Goal: Task Accomplishment & Management: Manage account settings

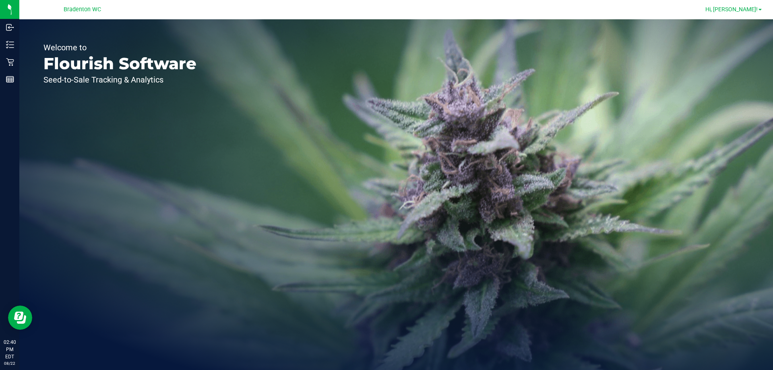
click at [747, 10] on span "Hi, [PERSON_NAME]!" at bounding box center [731, 9] width 52 height 6
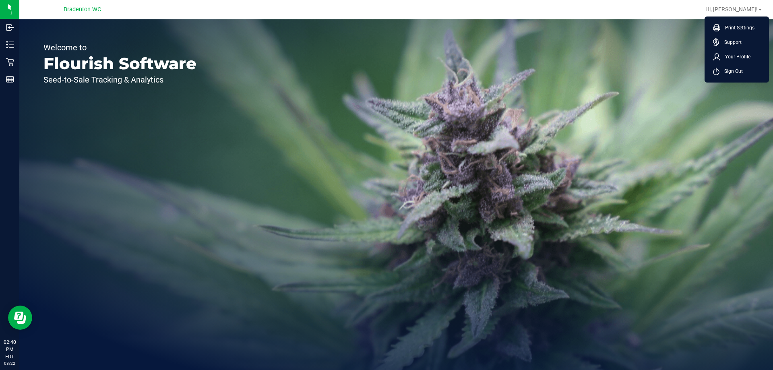
click at [600, 122] on div "Welcome to Flourish Software Seed-to-Sale Tracking & Analytics" at bounding box center [396, 194] width 754 height 351
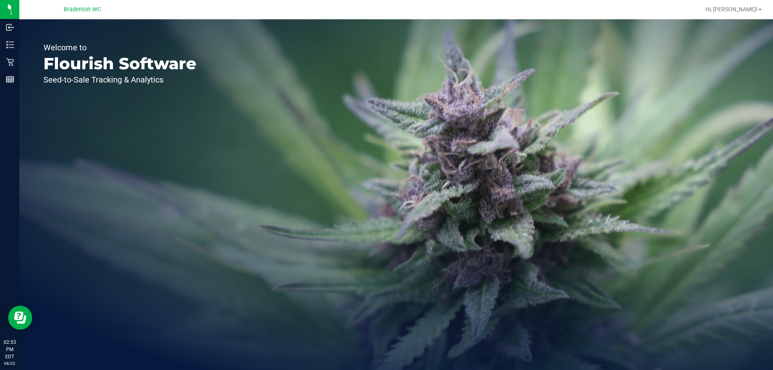
click at [0, 0] on p "Retail" at bounding box center [0, 0] width 0 height 0
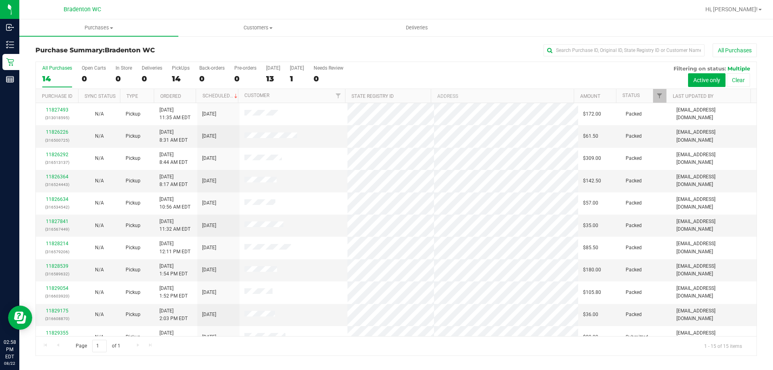
click at [212, 52] on h3 "Purchase Summary: Bradenton WC" at bounding box center [155, 50] width 240 height 7
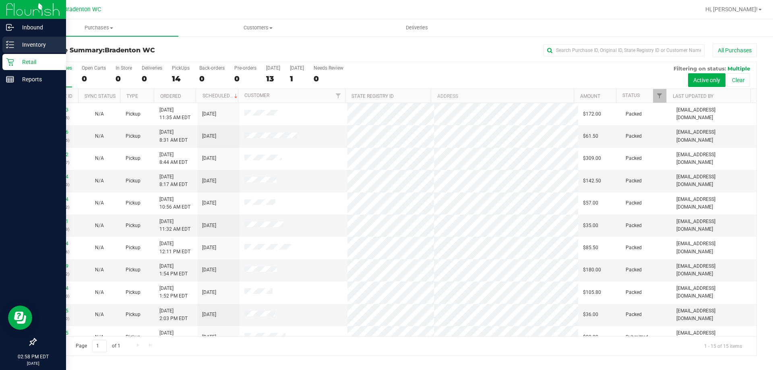
click at [17, 49] on p "Inventory" at bounding box center [38, 45] width 48 height 10
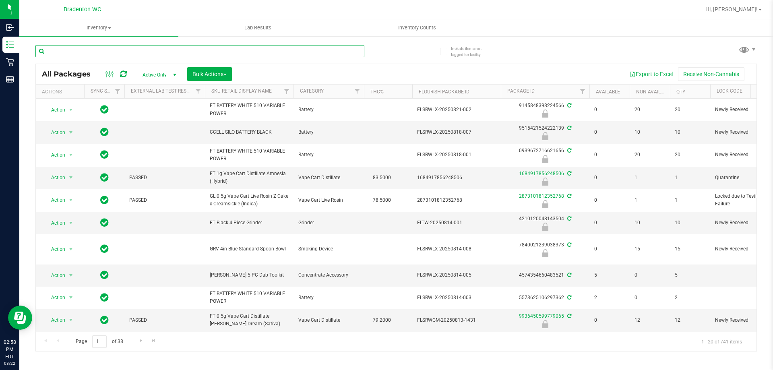
click at [176, 53] on input "text" at bounding box center [199, 51] width 329 height 12
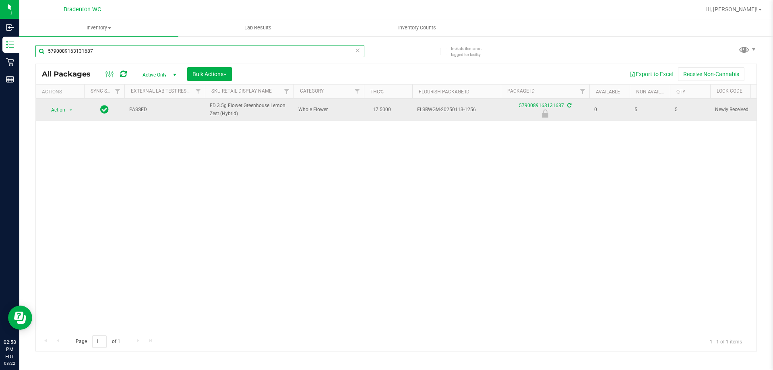
type input "5790089163131687"
click at [60, 108] on span "Action" at bounding box center [55, 109] width 22 height 11
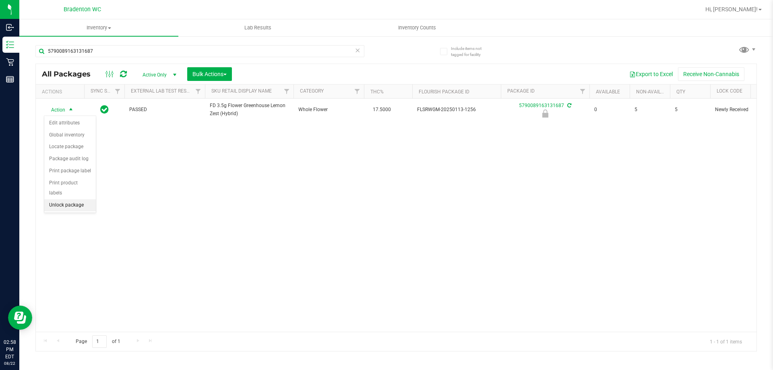
click at [74, 199] on li "Unlock package" at bounding box center [70, 205] width 52 height 12
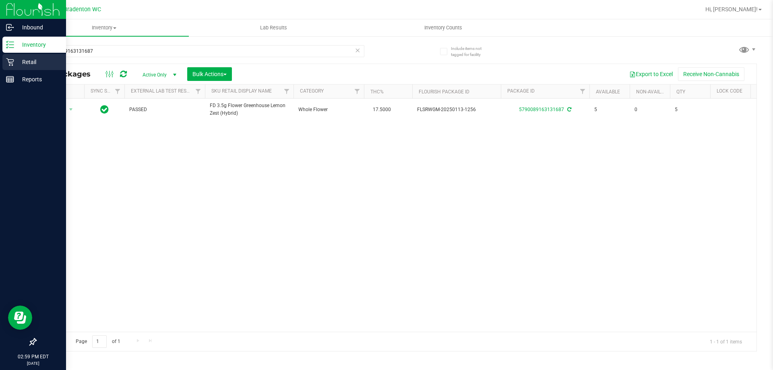
click at [15, 62] on p "Retail" at bounding box center [38, 62] width 48 height 10
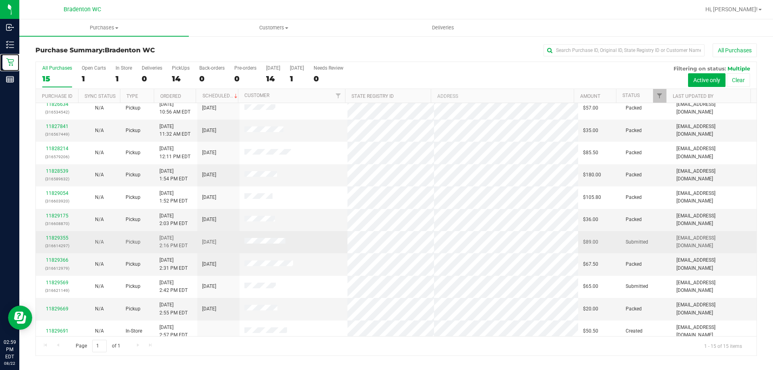
scroll to position [101, 0]
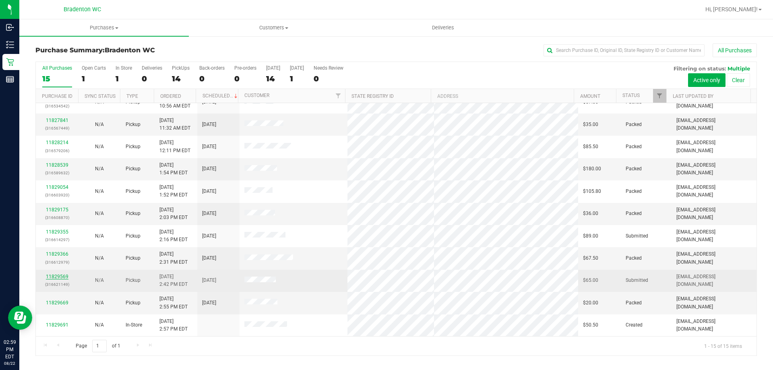
click at [62, 279] on link "11829569" at bounding box center [57, 277] width 23 height 6
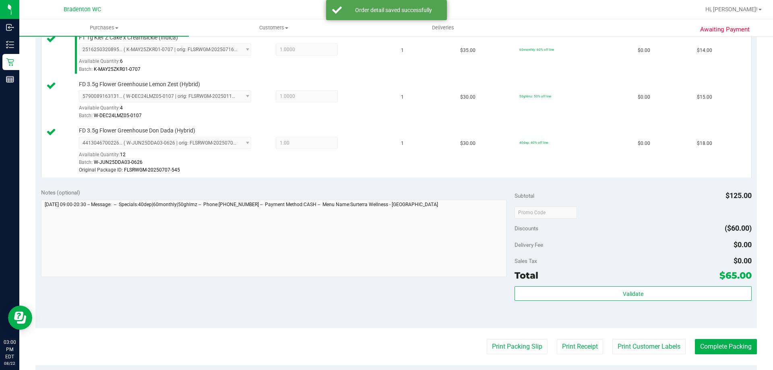
scroll to position [362, 0]
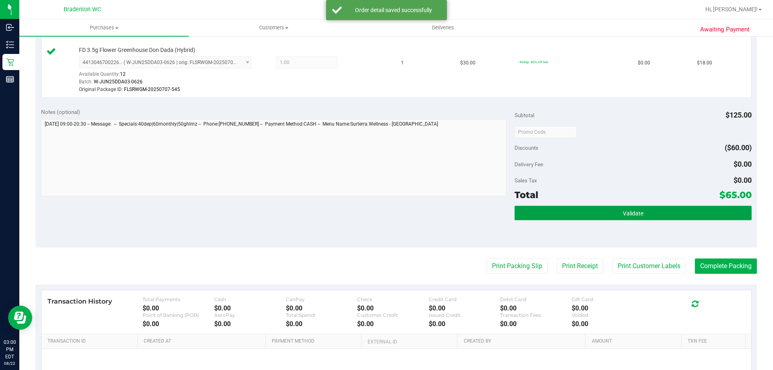
click at [621, 219] on button "Validate" at bounding box center [633, 213] width 237 height 14
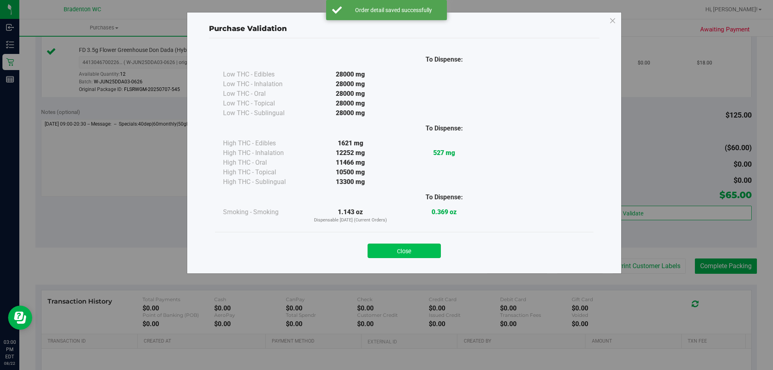
click at [408, 248] on button "Close" at bounding box center [404, 251] width 73 height 14
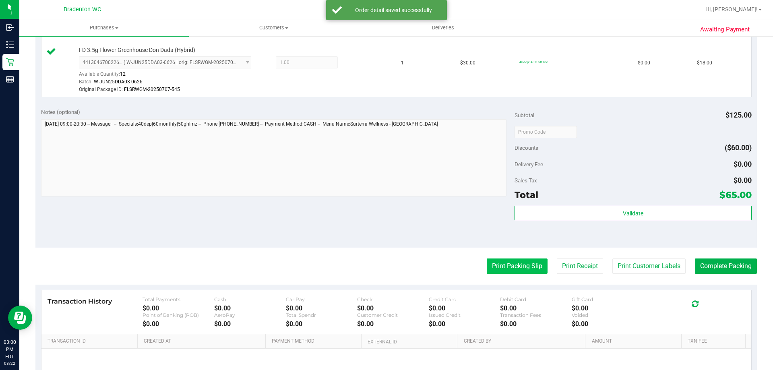
click at [521, 266] on button "Print Packing Slip" at bounding box center [517, 266] width 61 height 15
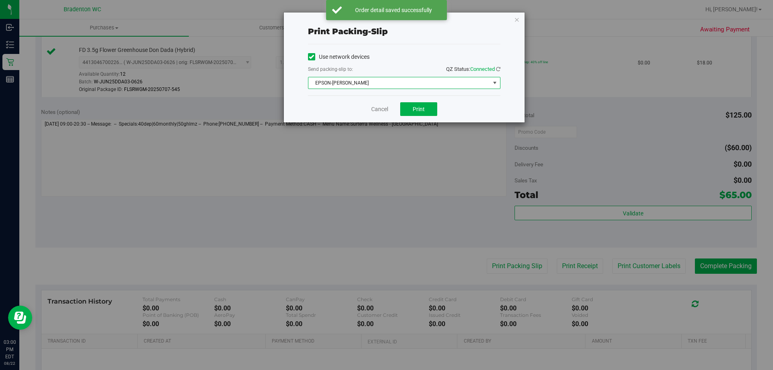
click at [446, 87] on span "EPSON-[PERSON_NAME]" at bounding box center [399, 82] width 182 height 11
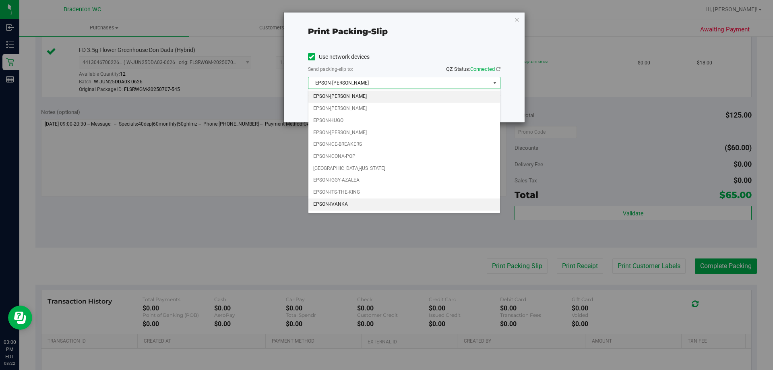
click at [354, 203] on li "EPSON-IVANKA" at bounding box center [404, 205] width 192 height 12
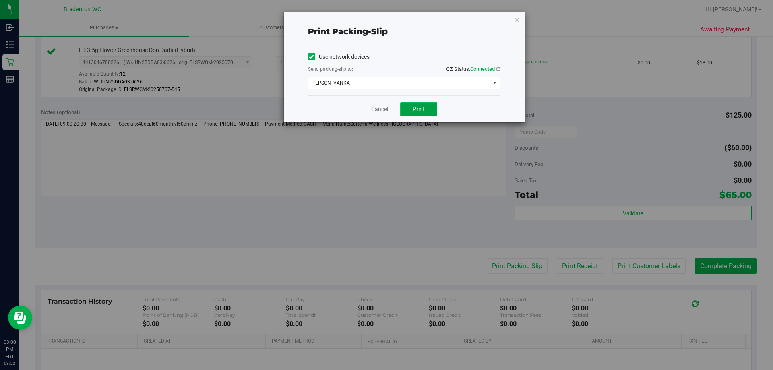
click at [423, 107] on span "Print" at bounding box center [419, 109] width 12 height 6
click at [428, 107] on button "Print" at bounding box center [418, 109] width 37 height 14
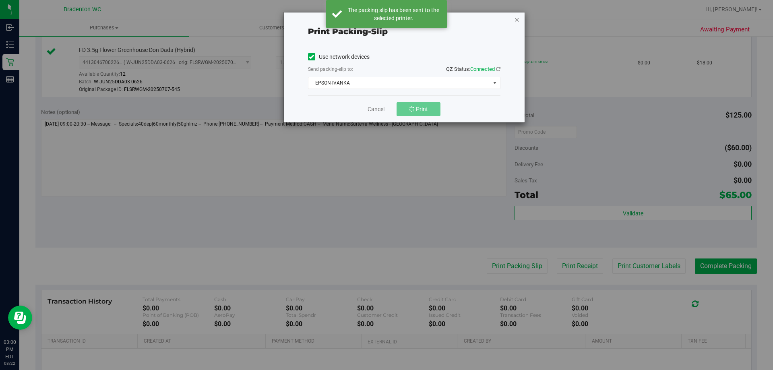
click at [517, 19] on icon "button" at bounding box center [517, 19] width 6 height 10
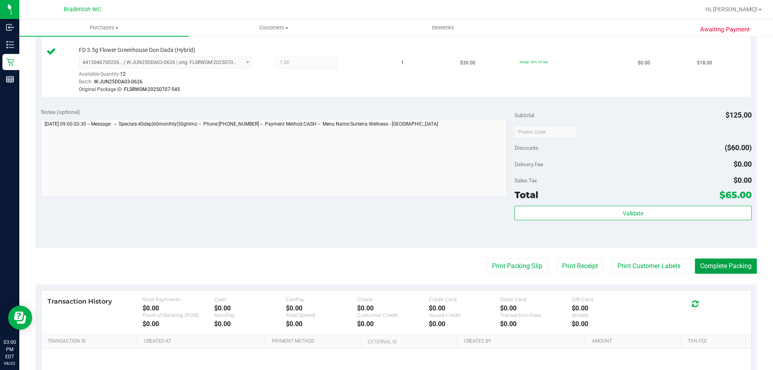
click at [707, 265] on button "Complete Packing" at bounding box center [726, 266] width 62 height 15
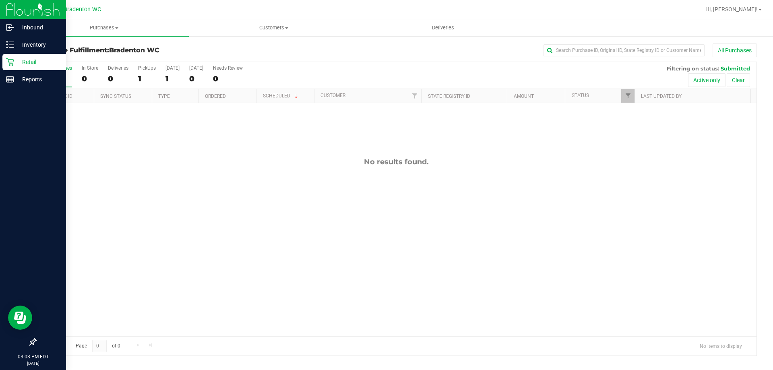
click at [14, 61] on p "Retail" at bounding box center [38, 62] width 48 height 10
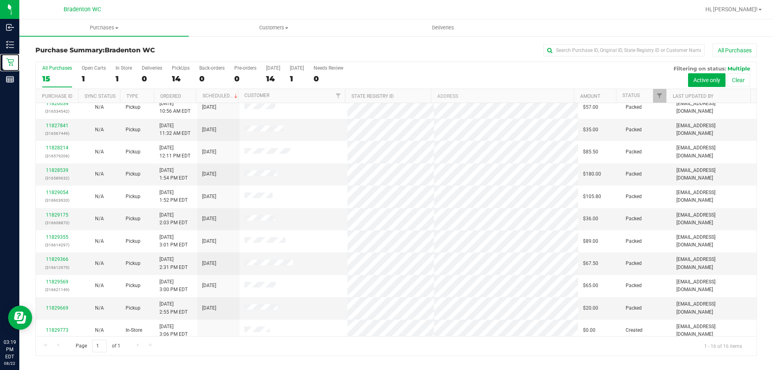
scroll to position [124, 0]
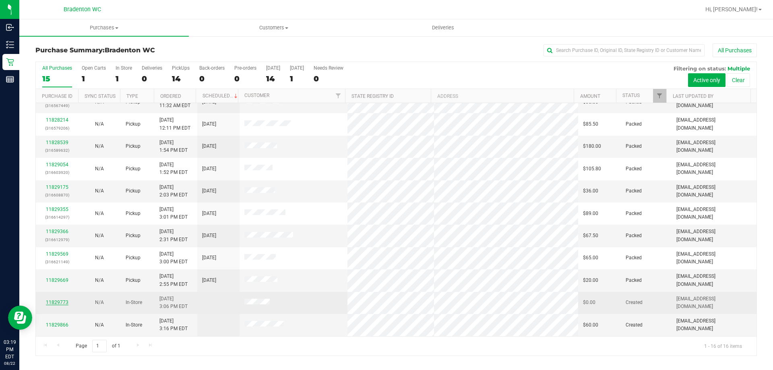
click at [56, 303] on link "11829773" at bounding box center [57, 303] width 23 height 6
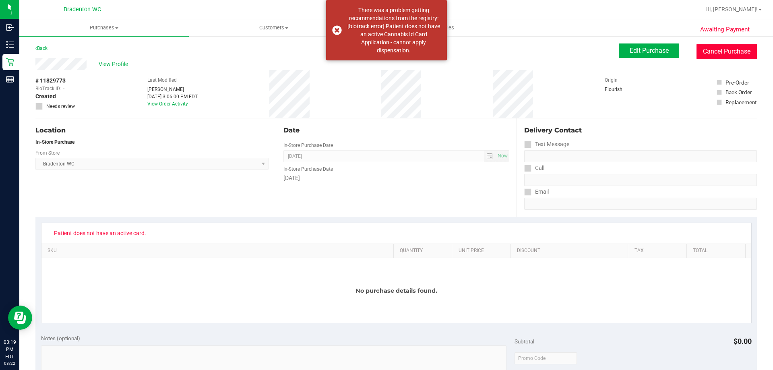
click at [734, 55] on button "Cancel Purchase" at bounding box center [727, 51] width 60 height 15
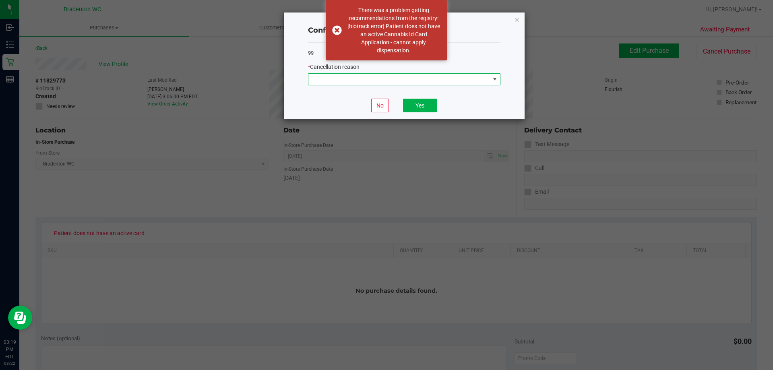
click at [497, 79] on span at bounding box center [495, 79] width 6 height 6
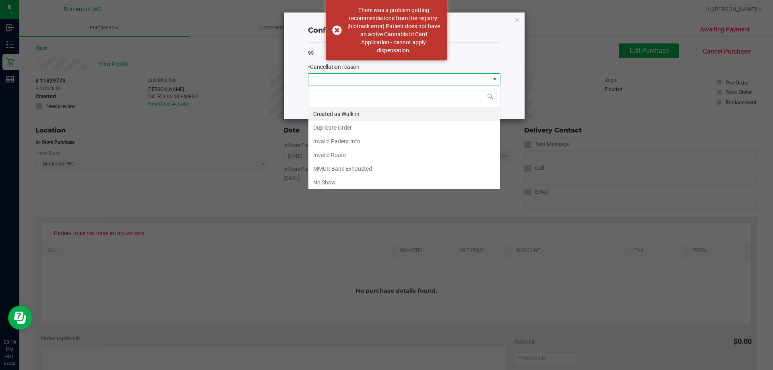
scroll to position [12, 192]
click at [336, 184] on li "No Show" at bounding box center [404, 183] width 192 height 14
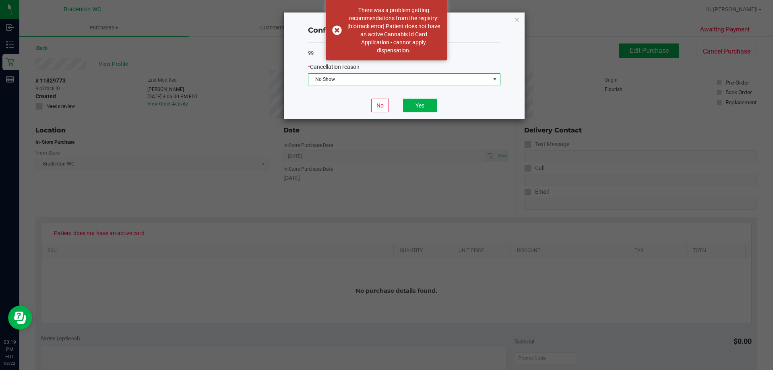
click at [496, 77] on span at bounding box center [495, 79] width 6 height 6
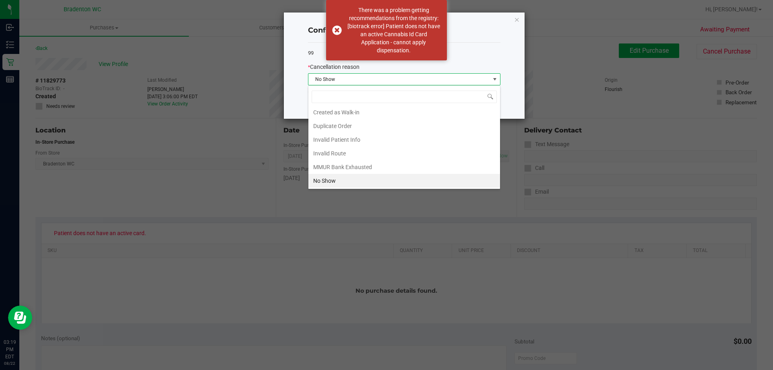
scroll to position [43, 0]
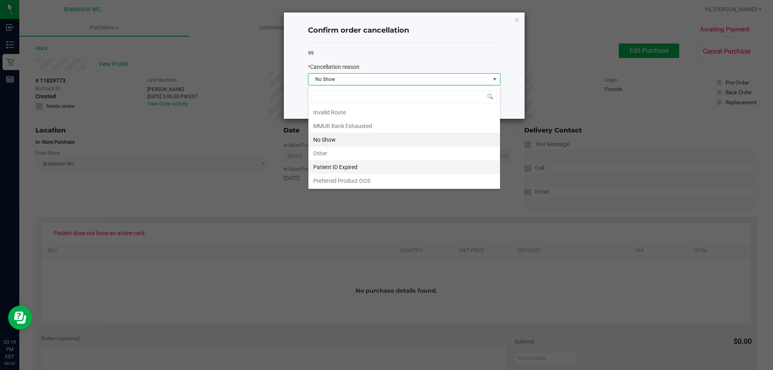
click at [348, 168] on li "Patient ID Expired" at bounding box center [404, 167] width 192 height 14
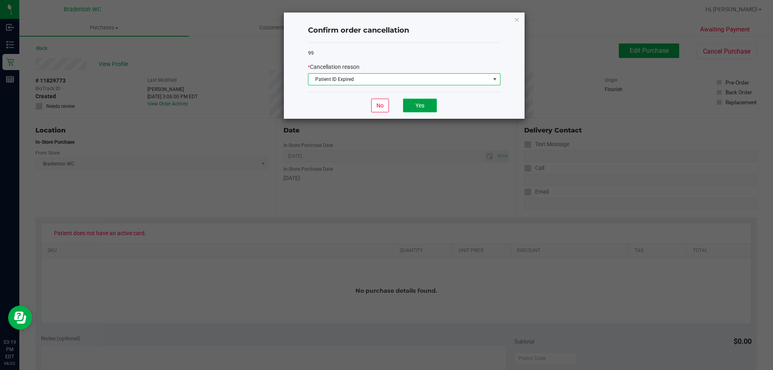
click at [426, 101] on button "Yes" at bounding box center [420, 106] width 34 height 14
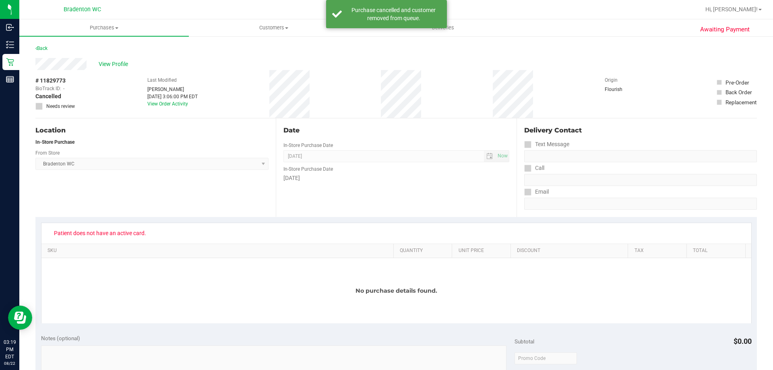
click at [258, 61] on div "View Profile" at bounding box center [396, 64] width 722 height 12
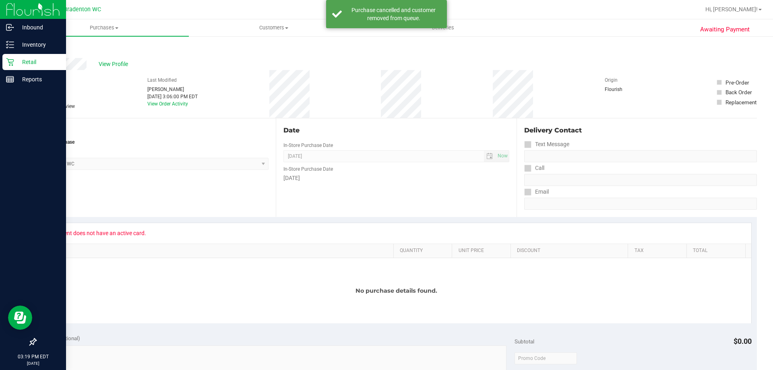
click at [11, 68] on div "Retail" at bounding box center [34, 62] width 64 height 16
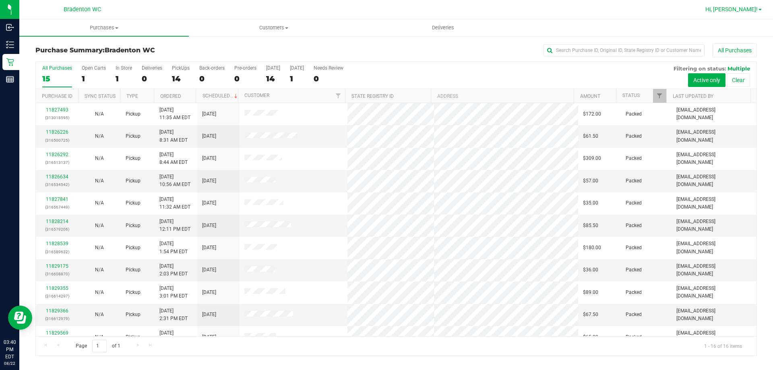
click at [743, 10] on span "Hi, [PERSON_NAME]!" at bounding box center [731, 9] width 52 height 6
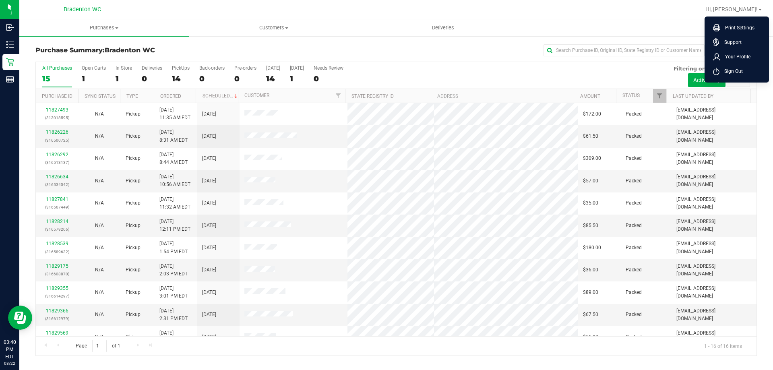
click at [741, 79] on ul "Print Settings Support Your Profile Sign Out" at bounding box center [737, 50] width 64 height 66
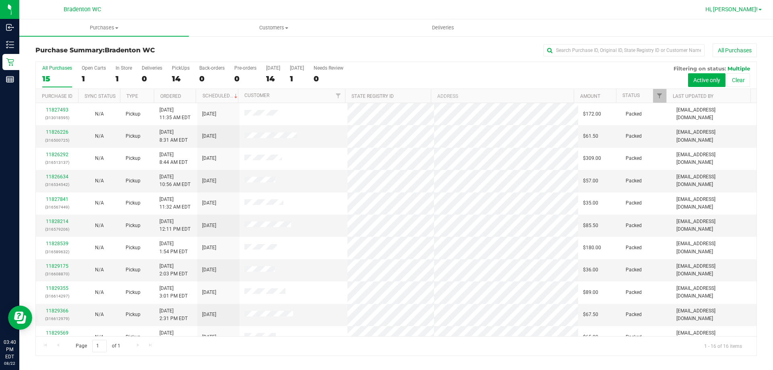
click at [746, 11] on span "Hi, [PERSON_NAME]!" at bounding box center [731, 9] width 52 height 6
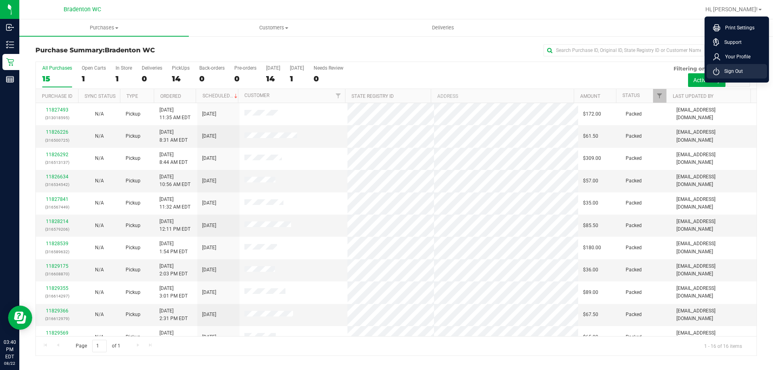
click at [722, 75] on li "Sign Out" at bounding box center [737, 71] width 60 height 14
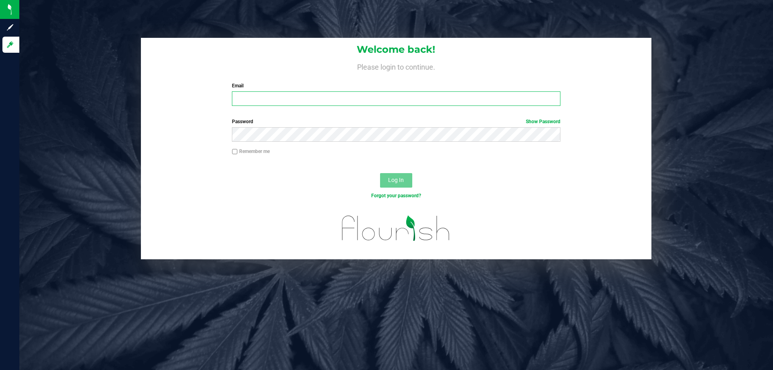
click at [302, 101] on input "Email" at bounding box center [396, 98] width 328 height 14
type input "[EMAIL_ADDRESS][DOMAIN_NAME]"
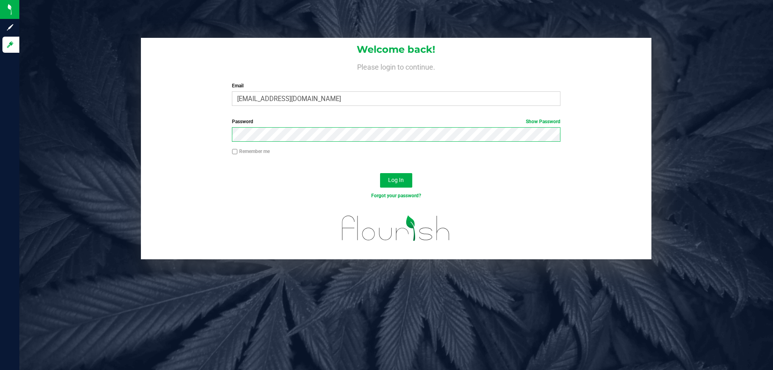
click at [380, 173] on button "Log In" at bounding box center [396, 180] width 32 height 14
